Goal: Transaction & Acquisition: Book appointment/travel/reservation

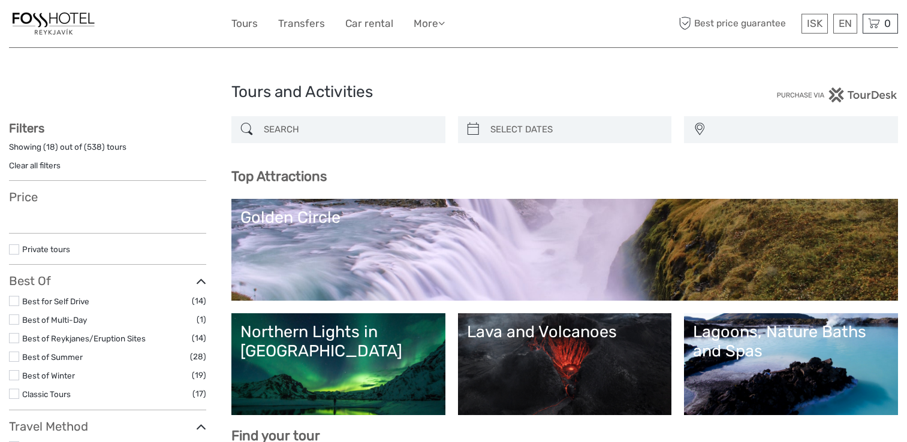
select select
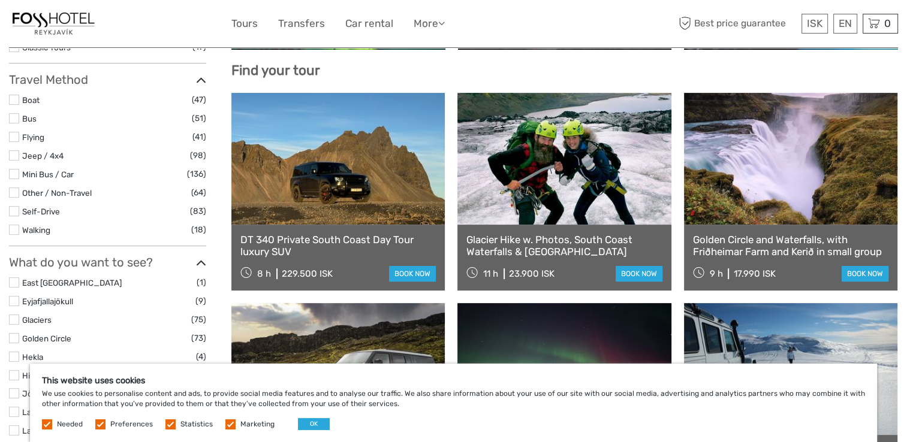
scroll to position [367, 0]
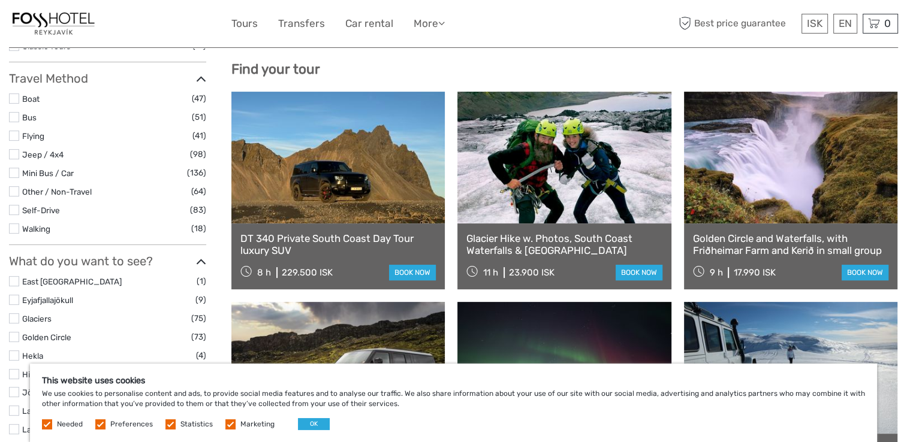
click at [287, 239] on link "DT 340 Private South Coast Day Tour luxury SUV" at bounding box center [337, 245] width 195 height 25
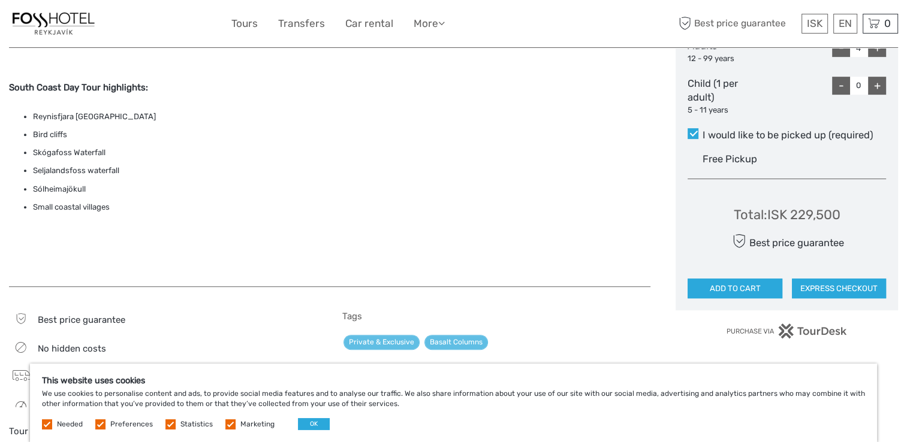
scroll to position [554, 0]
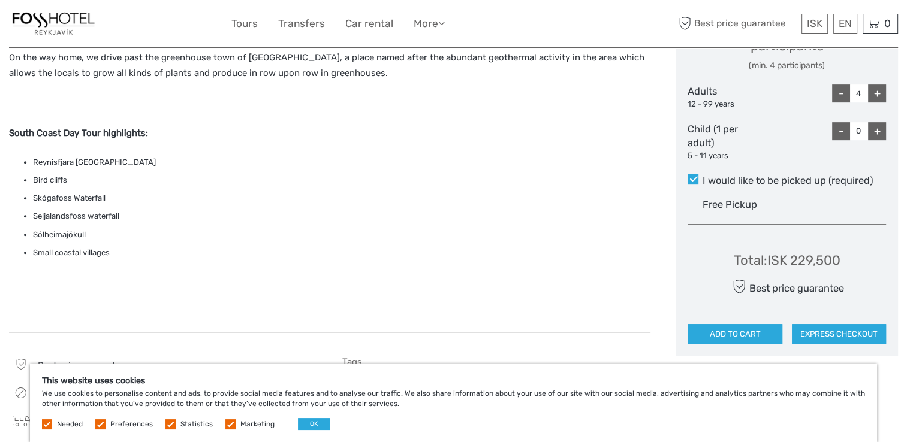
click at [151, 277] on div "This day tour will take you to some of the areas which were most affected by th…" at bounding box center [329, 140] width 641 height 360
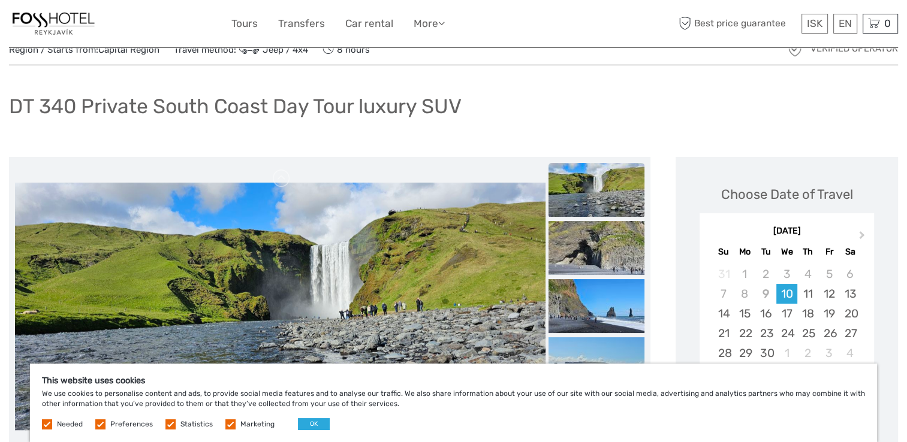
scroll to position [36, 0]
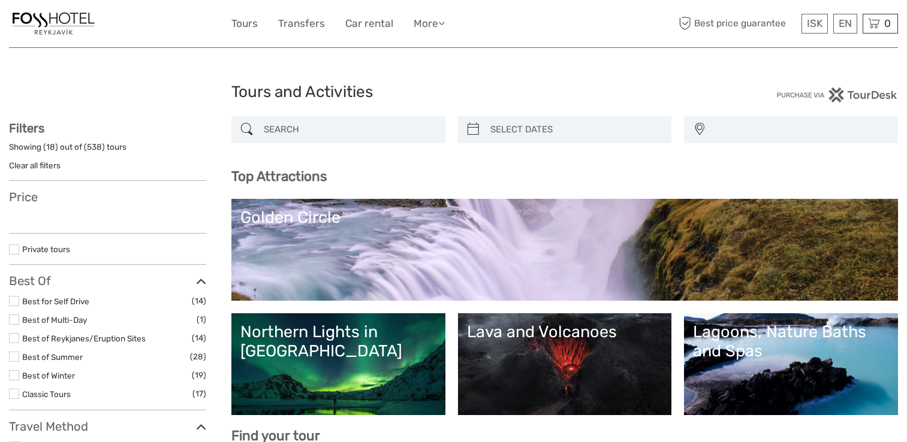
select select
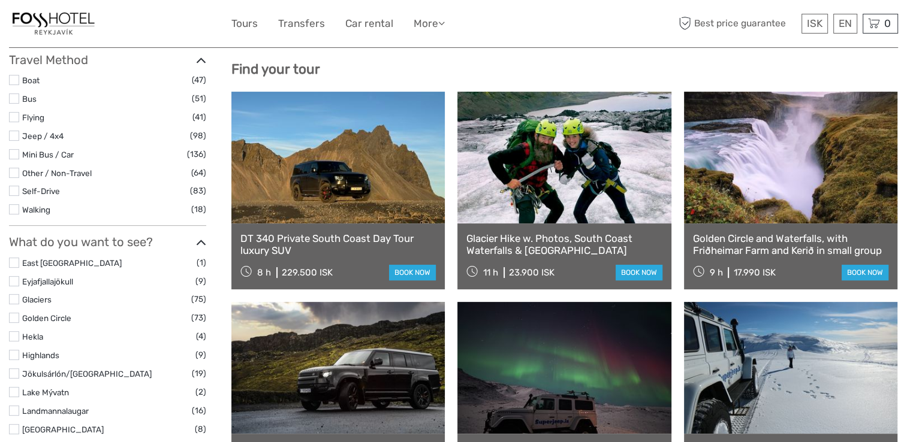
select select
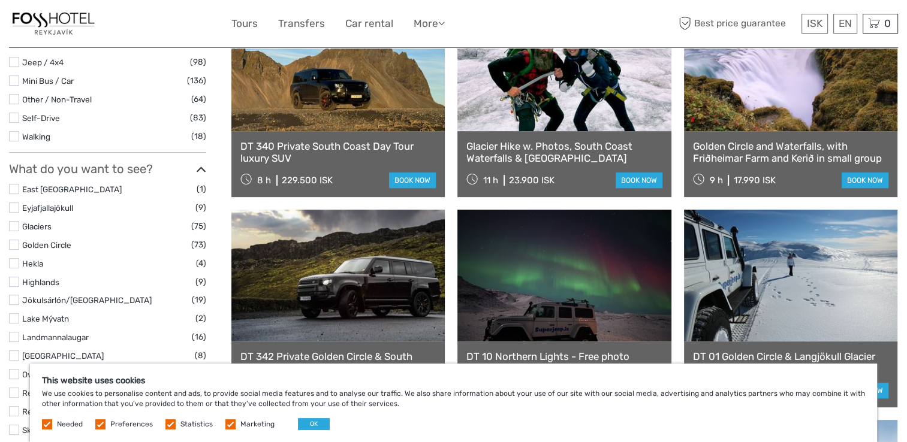
scroll to position [397, 0]
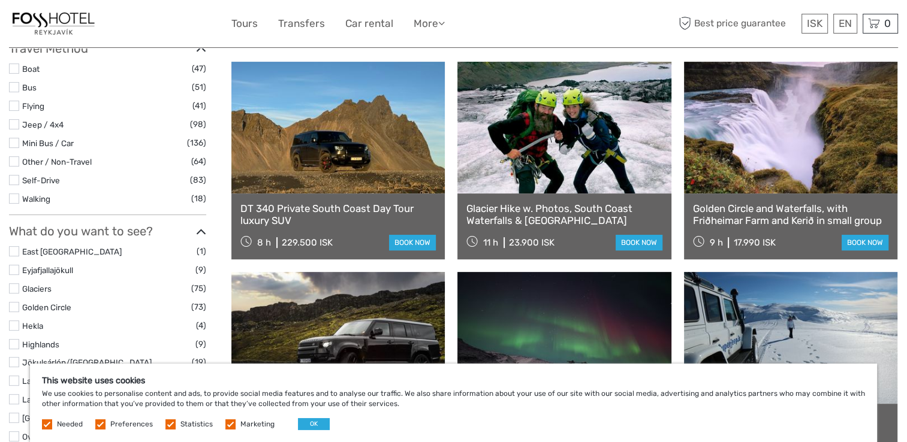
click at [752, 219] on link "Golden Circle and Waterfalls, with Friðheimar Farm and Kerið in small group" at bounding box center [790, 215] width 195 height 25
